Goal: Information Seeking & Learning: Learn about a topic

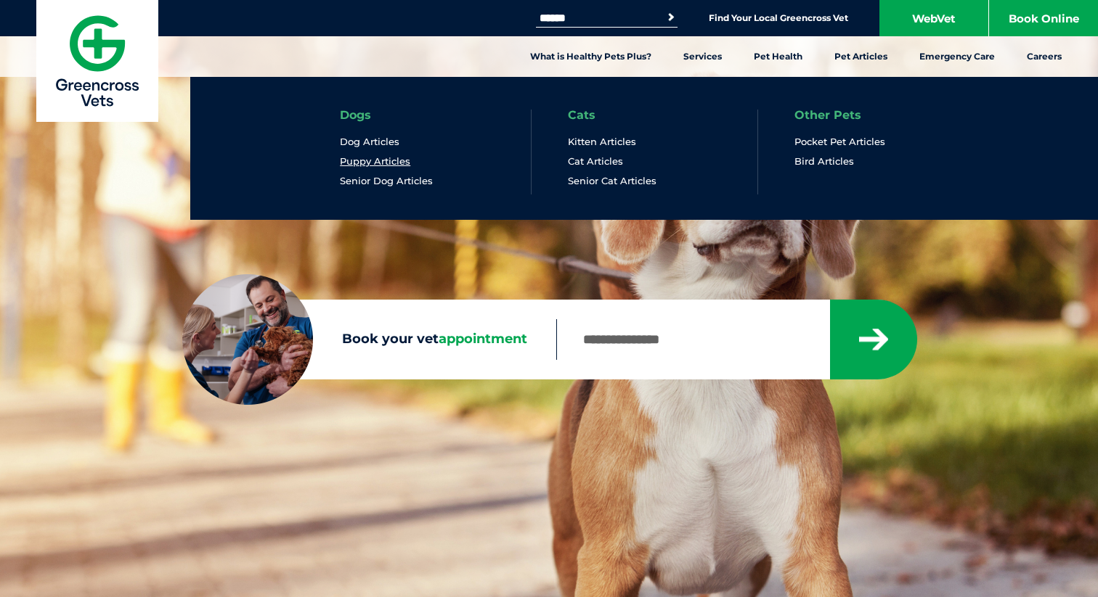
click at [371, 160] on link "Puppy Articles" at bounding box center [375, 161] width 70 height 12
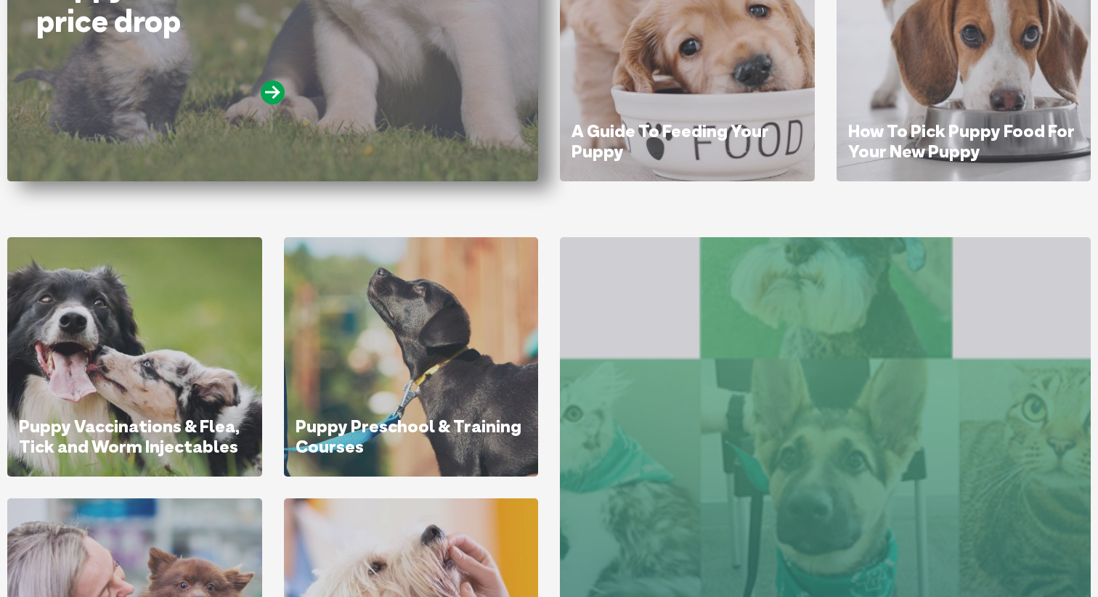
scroll to position [611, 0]
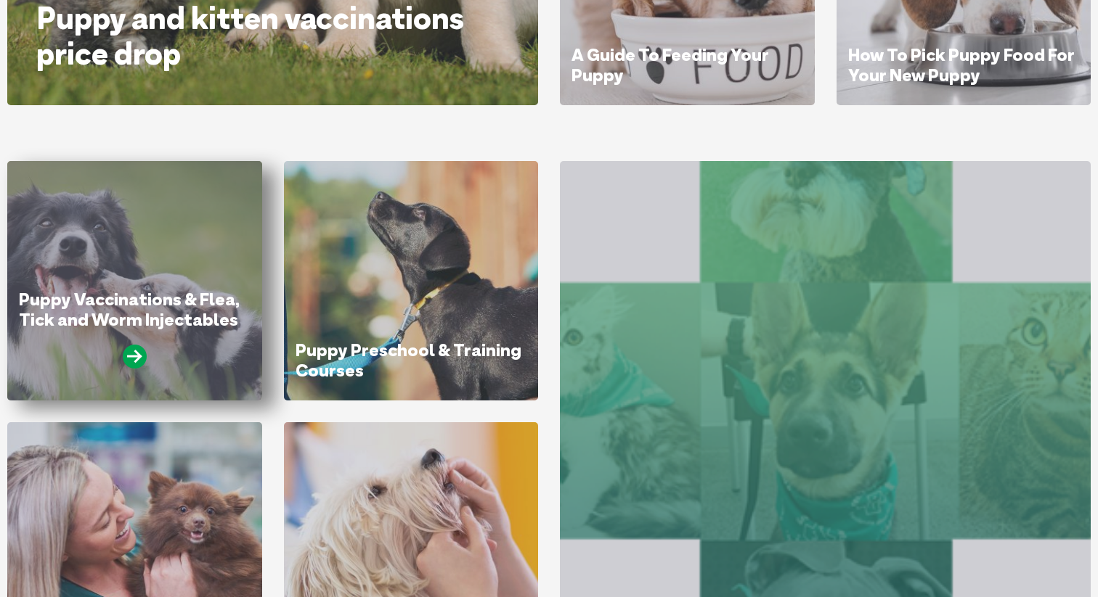
click at [149, 315] on link "Puppy Vaccinations & Flea, Tick and Worm Injectables Promotion" at bounding box center [129, 319] width 221 height 62
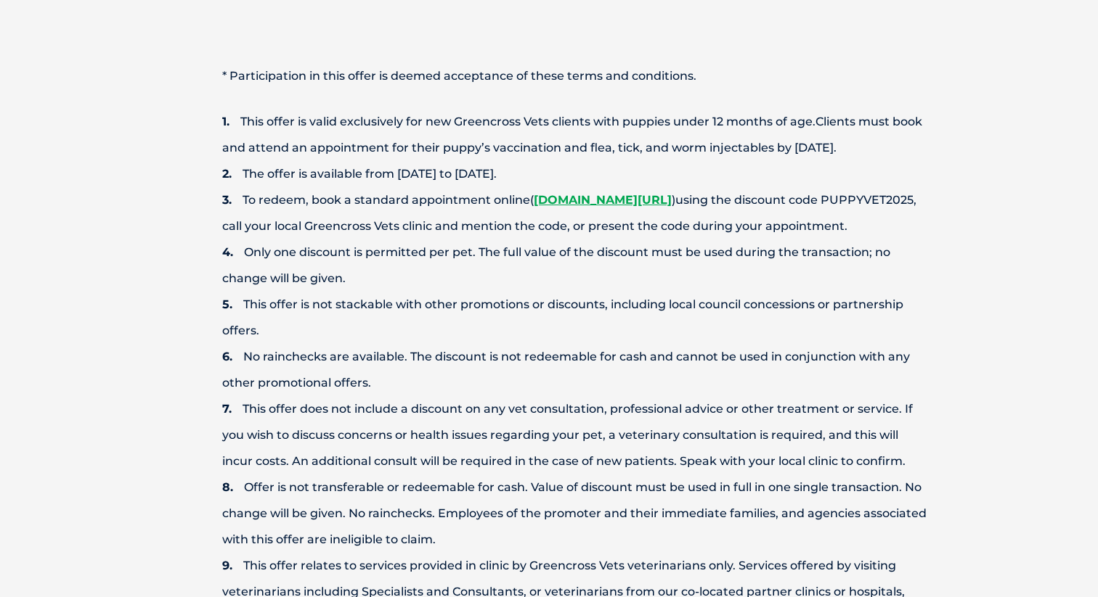
scroll to position [1187, 0]
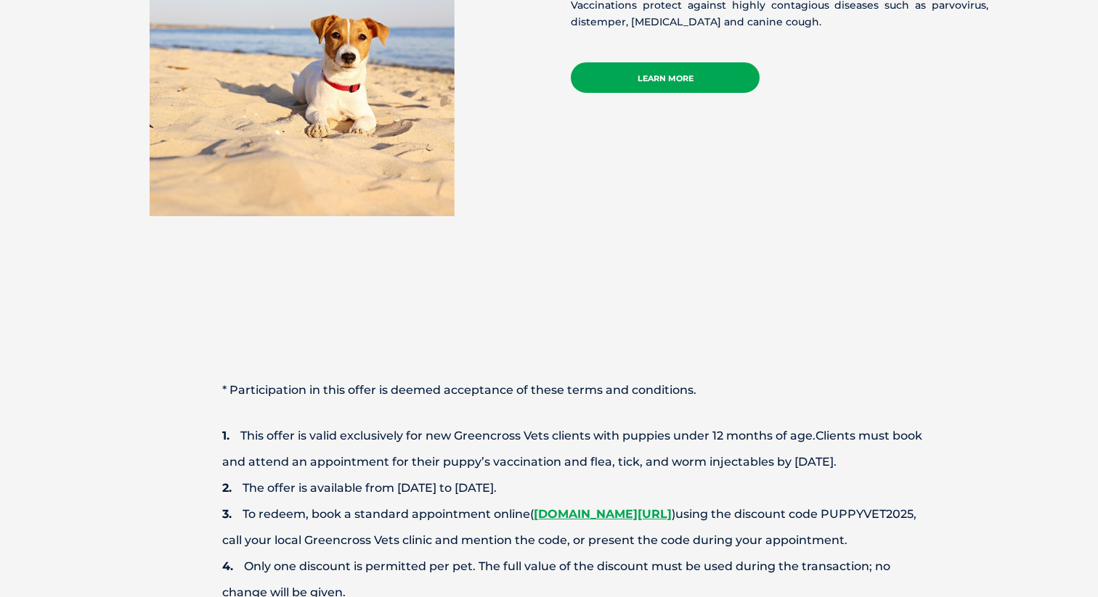
click at [634, 70] on link "Learn more" at bounding box center [665, 77] width 189 height 30
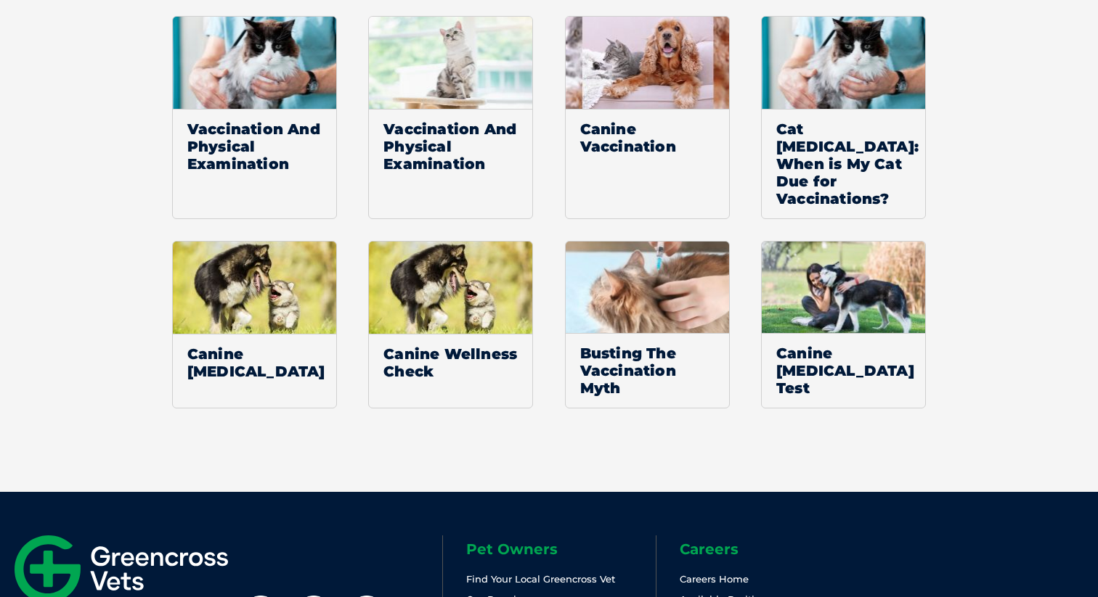
scroll to position [2728, 0]
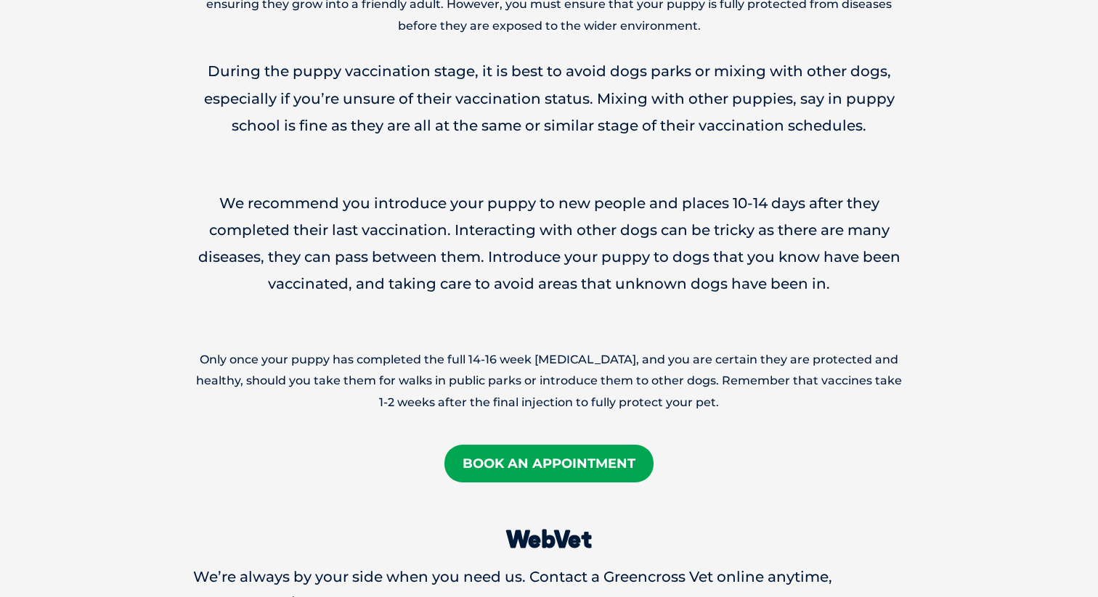
scroll to position [2136, 0]
